Goal: Transaction & Acquisition: Purchase product/service

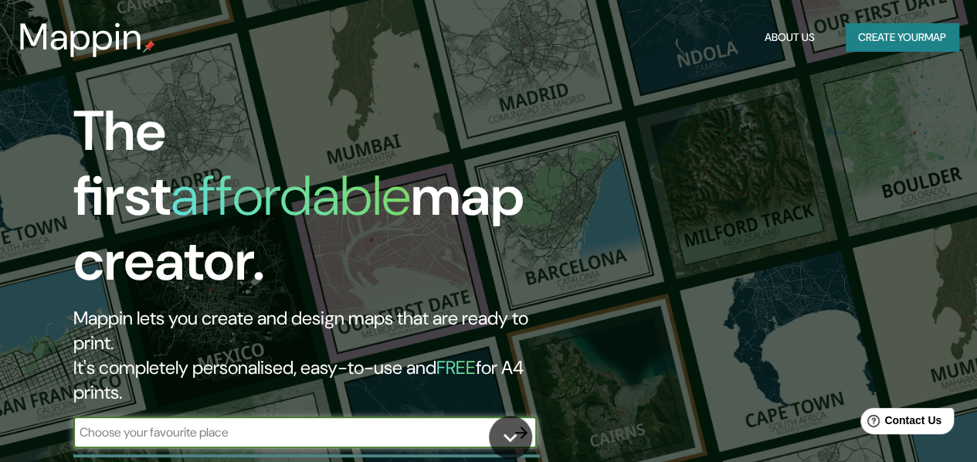
click at [217, 423] on input "text" at bounding box center [289, 432] width 433 height 18
type input "[GEOGRAPHIC_DATA]"
click at [519, 423] on icon "button" at bounding box center [521, 432] width 19 height 19
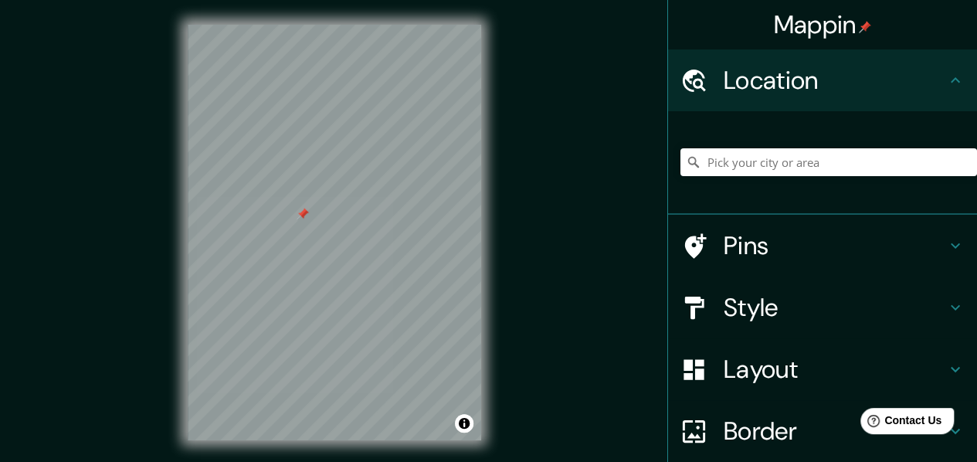
click at [922, 242] on h4 "Pins" at bounding box center [835, 245] width 222 height 31
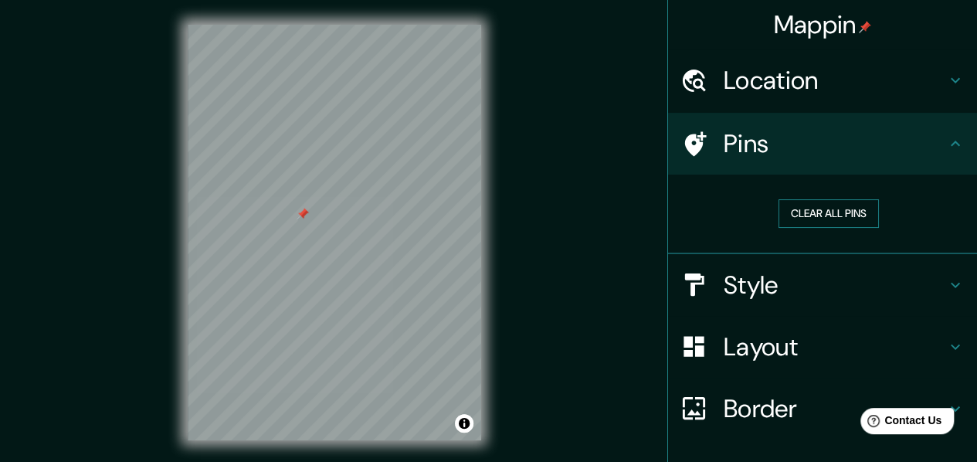
click at [807, 217] on button "Clear all pins" at bounding box center [829, 213] width 100 height 29
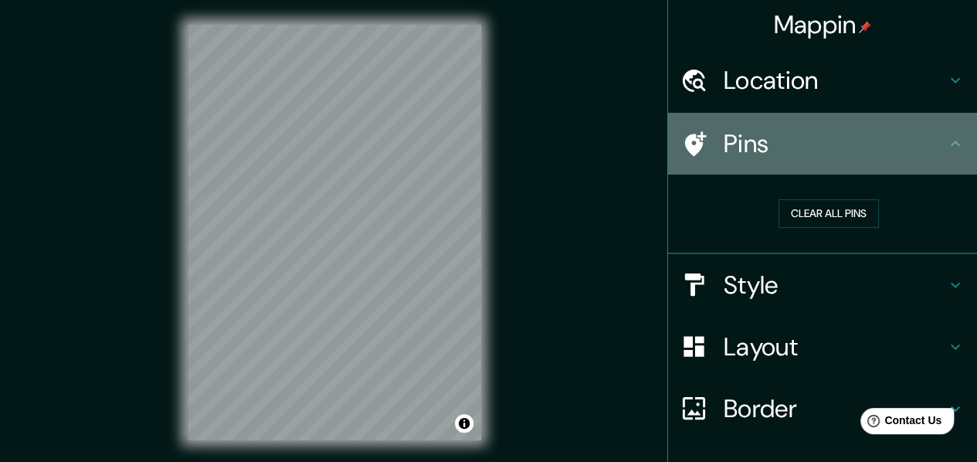
click at [746, 141] on h4 "Pins" at bounding box center [835, 143] width 222 height 31
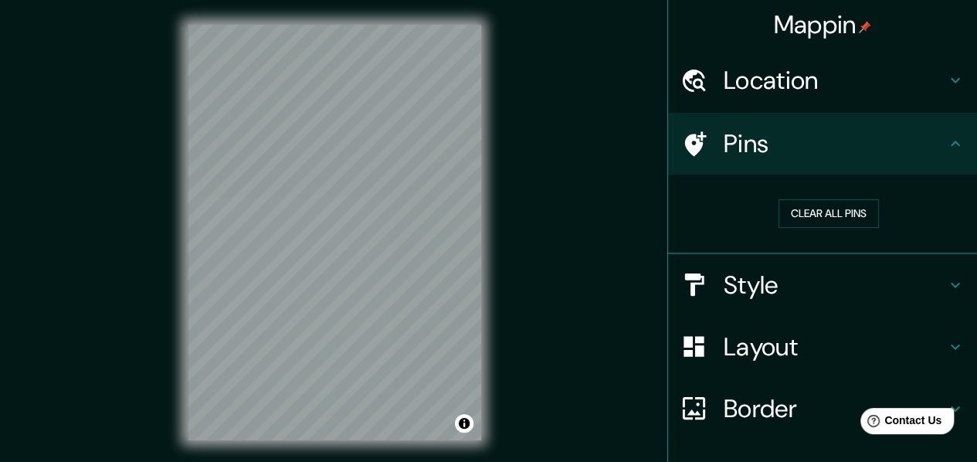
click at [946, 149] on icon at bounding box center [955, 143] width 19 height 19
click at [901, 280] on h4 "Style" at bounding box center [835, 285] width 222 height 31
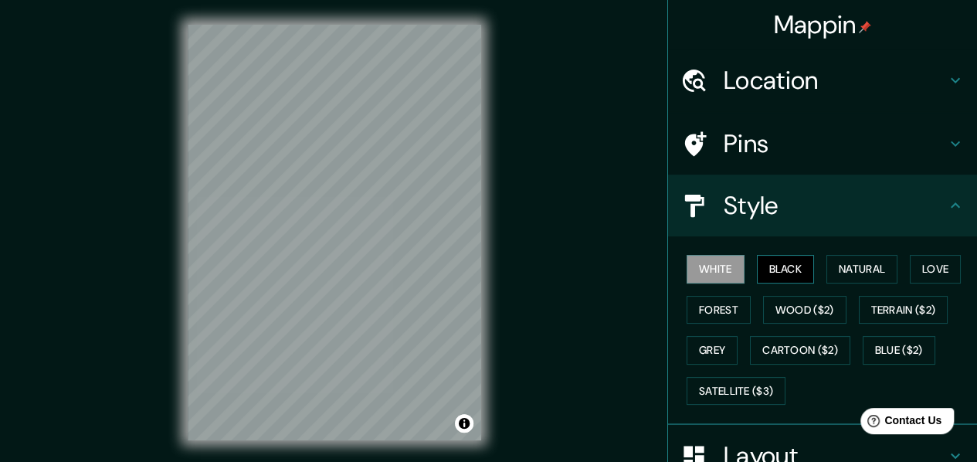
click at [763, 263] on button "Black" at bounding box center [786, 269] width 58 height 29
click at [703, 267] on button "White" at bounding box center [716, 269] width 58 height 29
click at [779, 273] on button "Black" at bounding box center [786, 269] width 58 height 29
click at [719, 266] on button "White" at bounding box center [716, 269] width 58 height 29
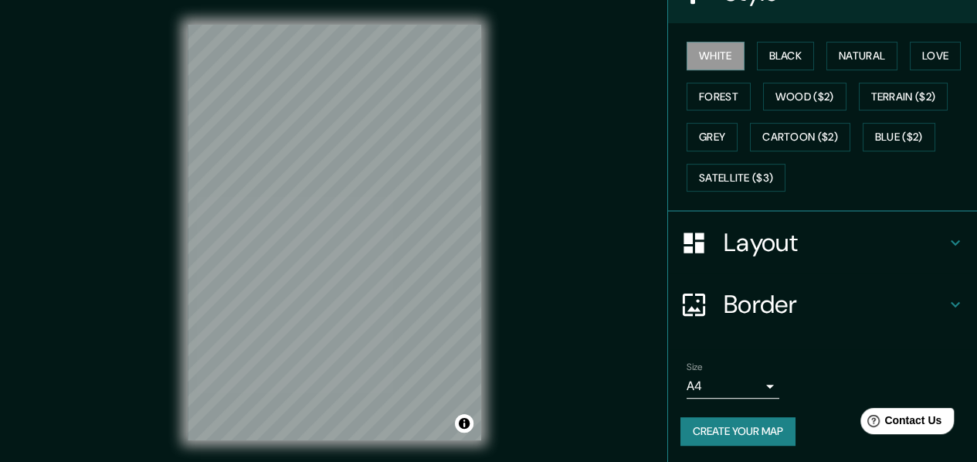
click at [815, 233] on h4 "Layout" at bounding box center [835, 242] width 222 height 31
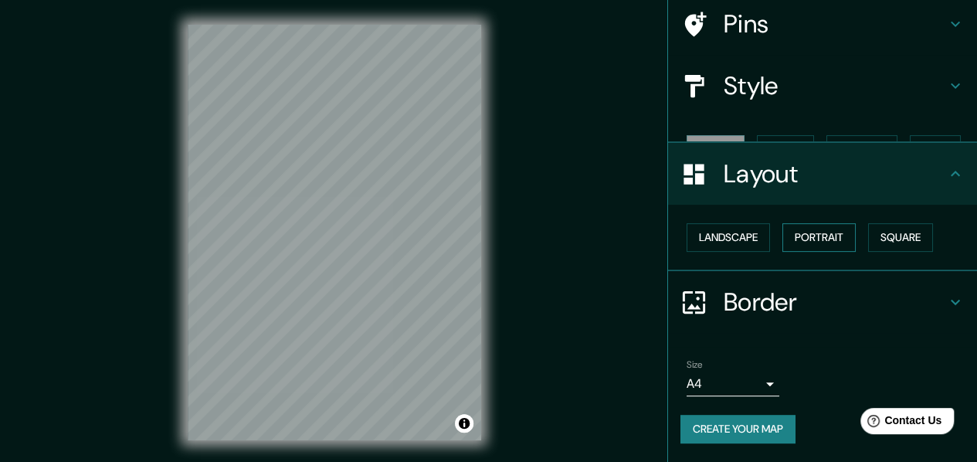
scroll to position [93, 0]
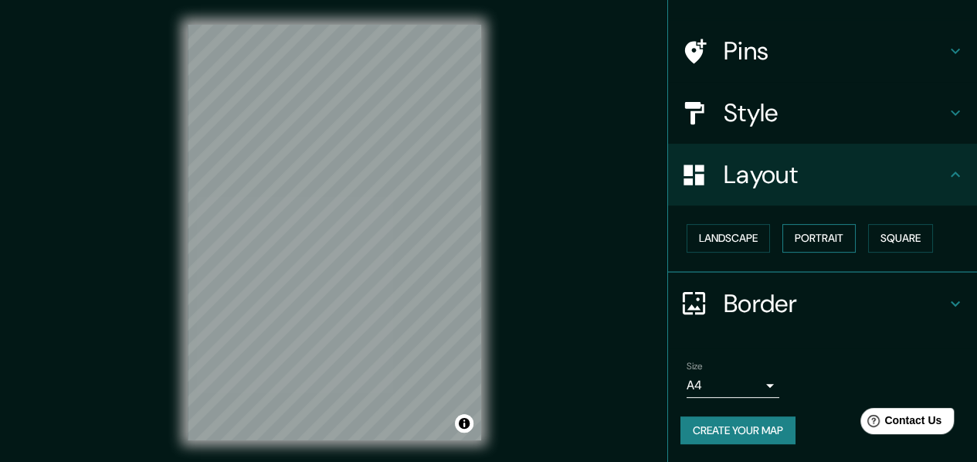
click at [812, 235] on button "Portrait" at bounding box center [819, 238] width 73 height 29
click at [733, 240] on button "Landscape" at bounding box center [728, 238] width 83 height 29
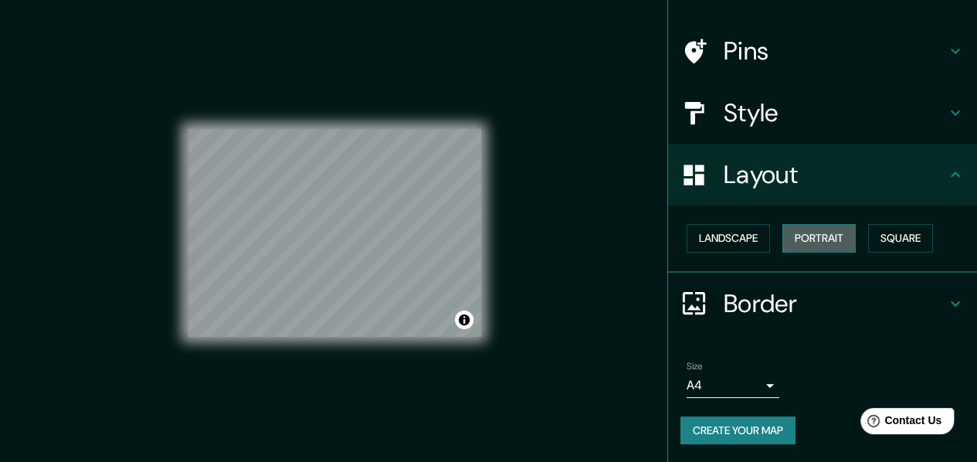
click at [797, 239] on button "Portrait" at bounding box center [819, 238] width 73 height 29
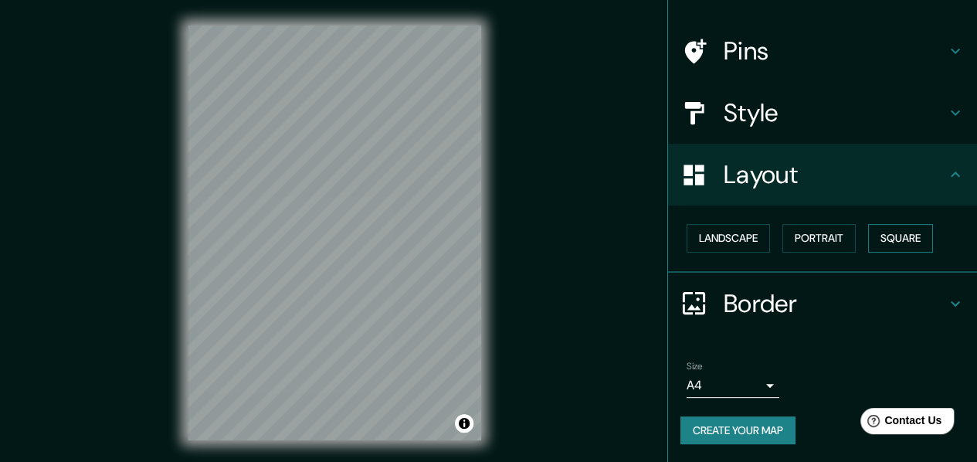
click at [891, 239] on button "Square" at bounding box center [900, 238] width 65 height 29
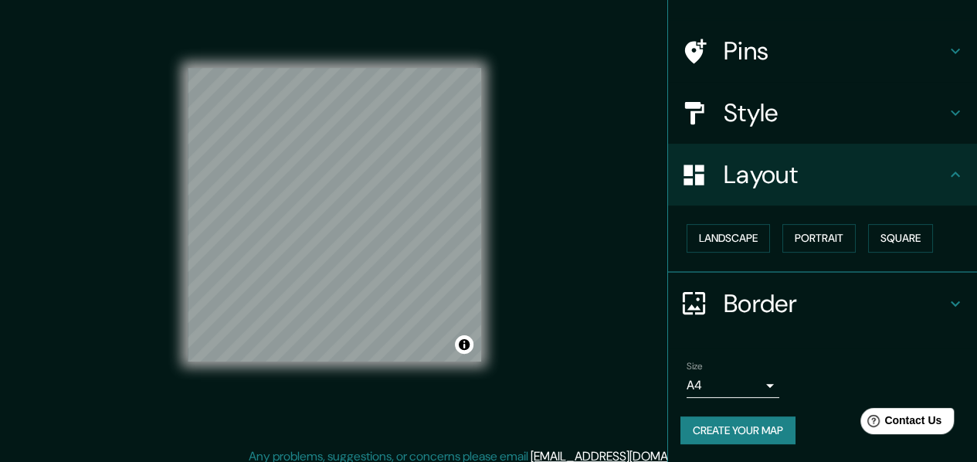
scroll to position [28, 0]
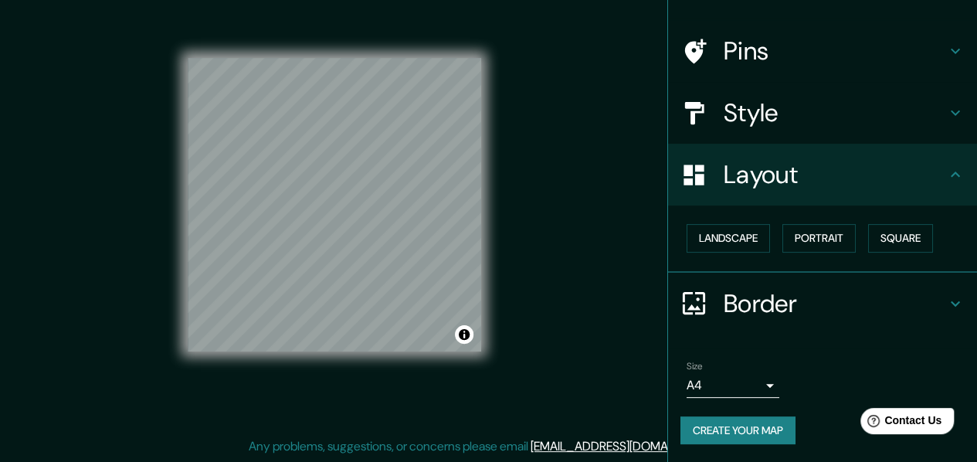
click at [818, 304] on h4 "Border" at bounding box center [835, 303] width 222 height 31
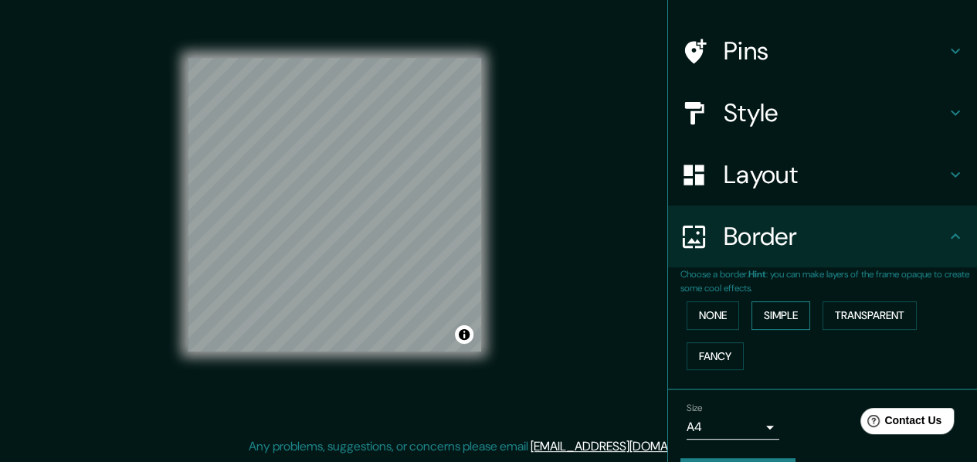
click at [783, 313] on button "Simple" at bounding box center [781, 315] width 59 height 29
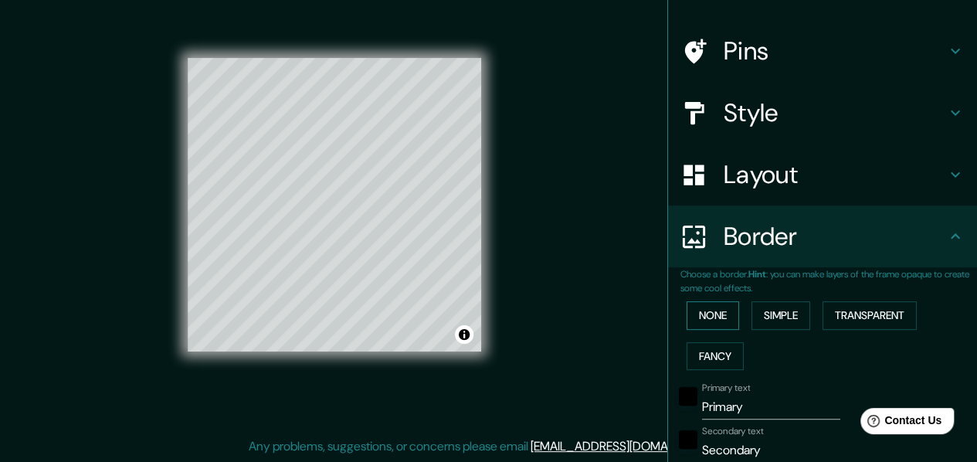
click at [701, 315] on button "None" at bounding box center [713, 315] width 53 height 29
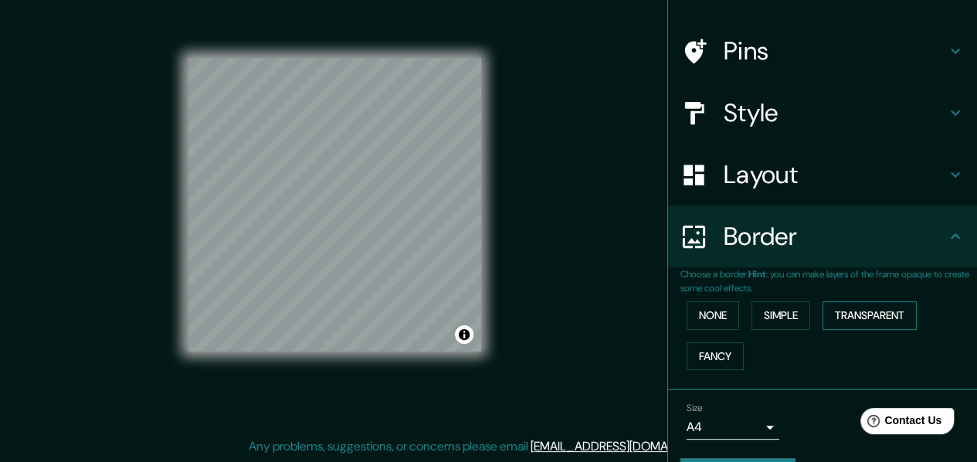
click at [843, 318] on button "Transparent" at bounding box center [870, 315] width 94 height 29
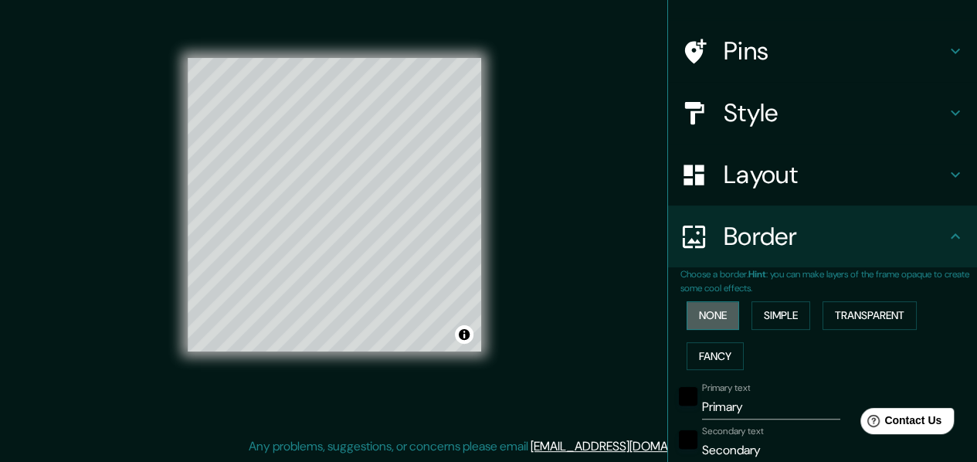
click at [711, 321] on button "None" at bounding box center [713, 315] width 53 height 29
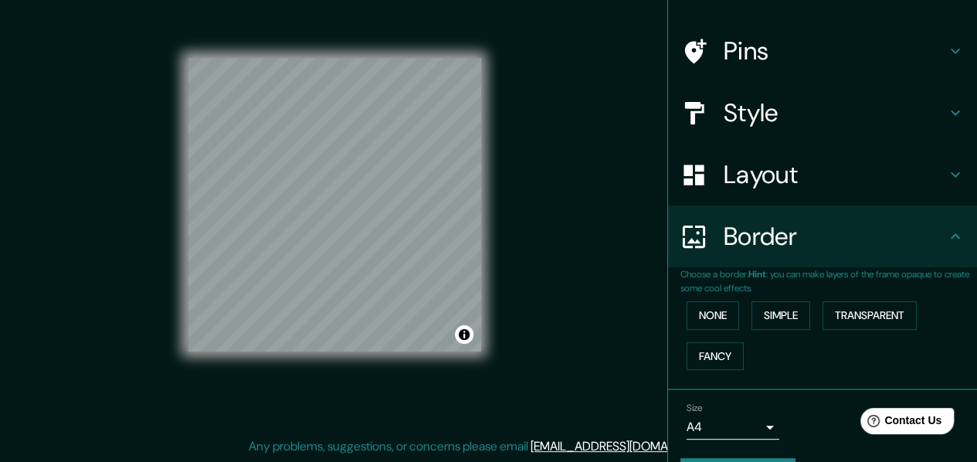
scroll to position [134, 0]
